Goal: Find specific page/section

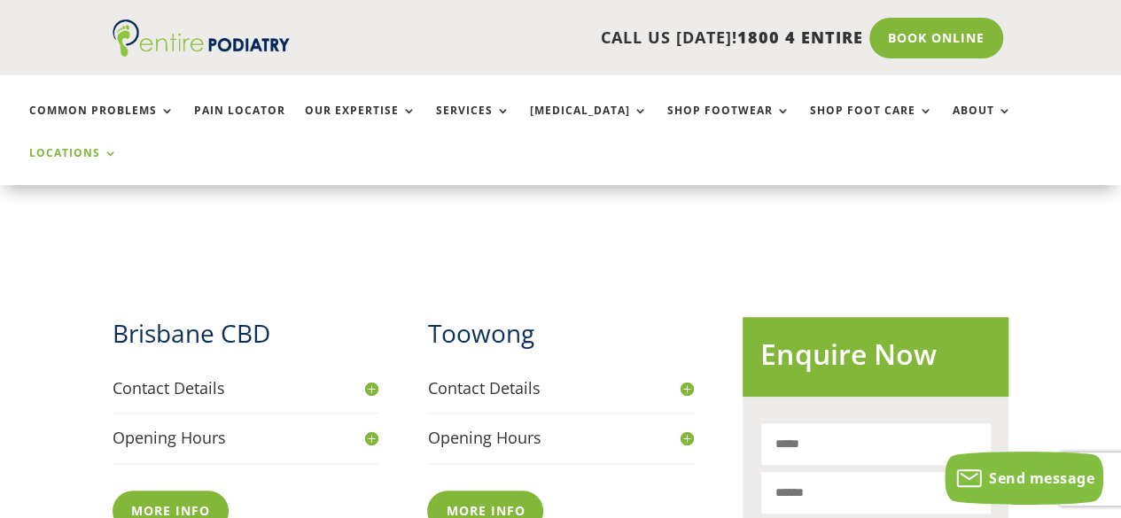
scroll to position [580, 0]
click at [685, 378] on h4 "Contact Details" at bounding box center [560, 389] width 266 height 22
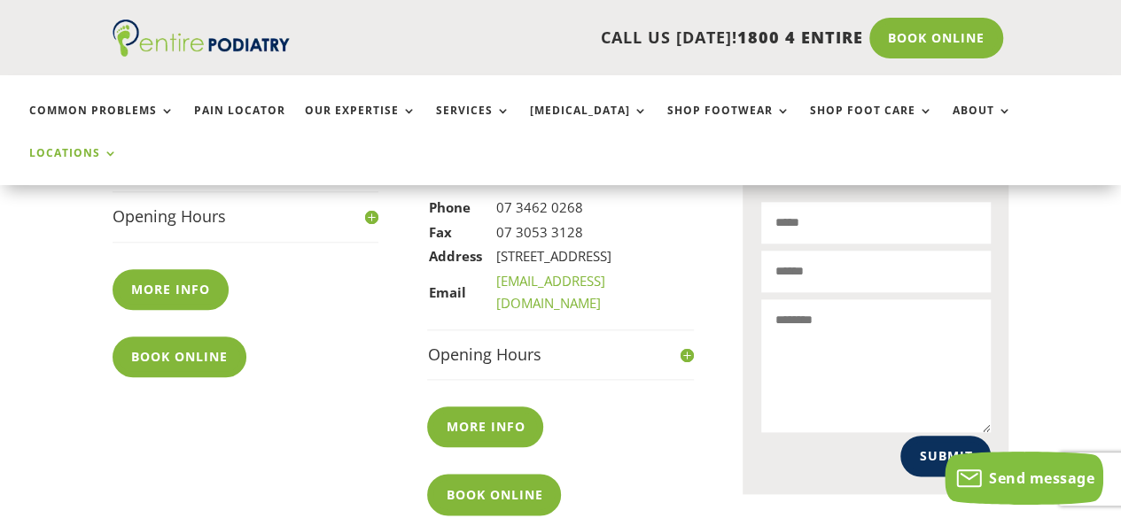
scroll to position [805, 0]
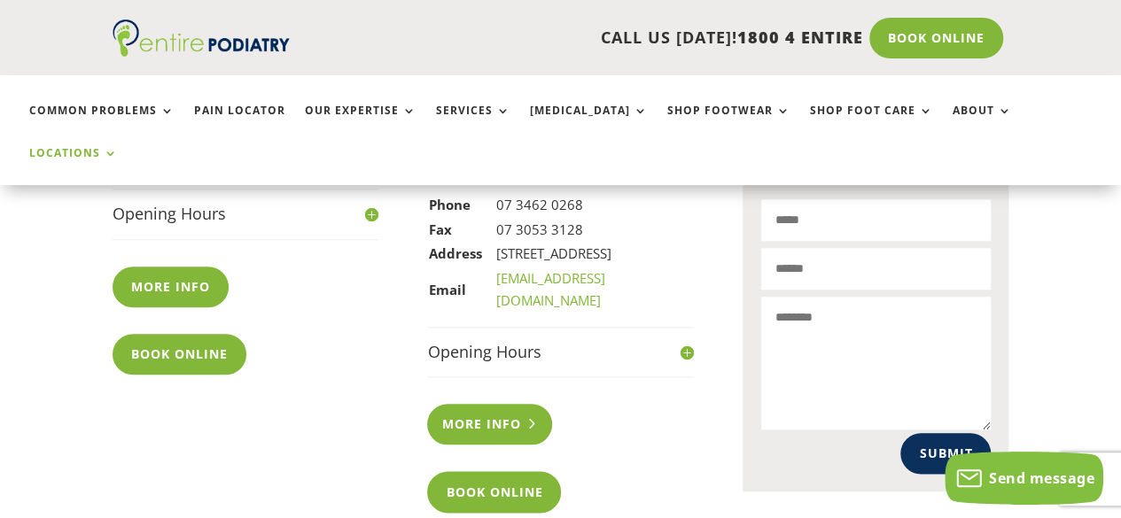
click at [509, 404] on link "More info" at bounding box center [489, 424] width 125 height 41
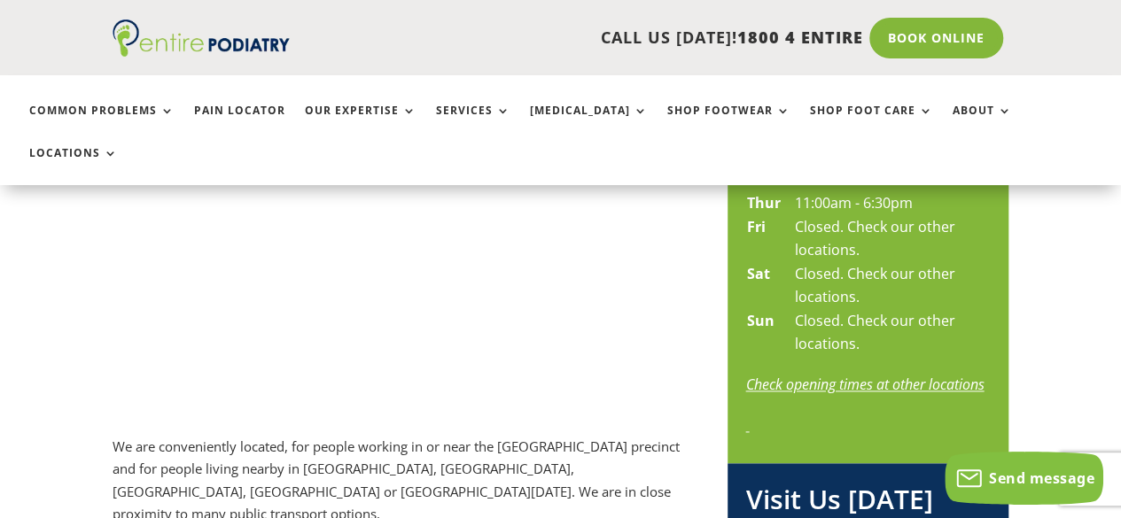
scroll to position [706, 0]
